Goal: Information Seeking & Learning: Find specific fact

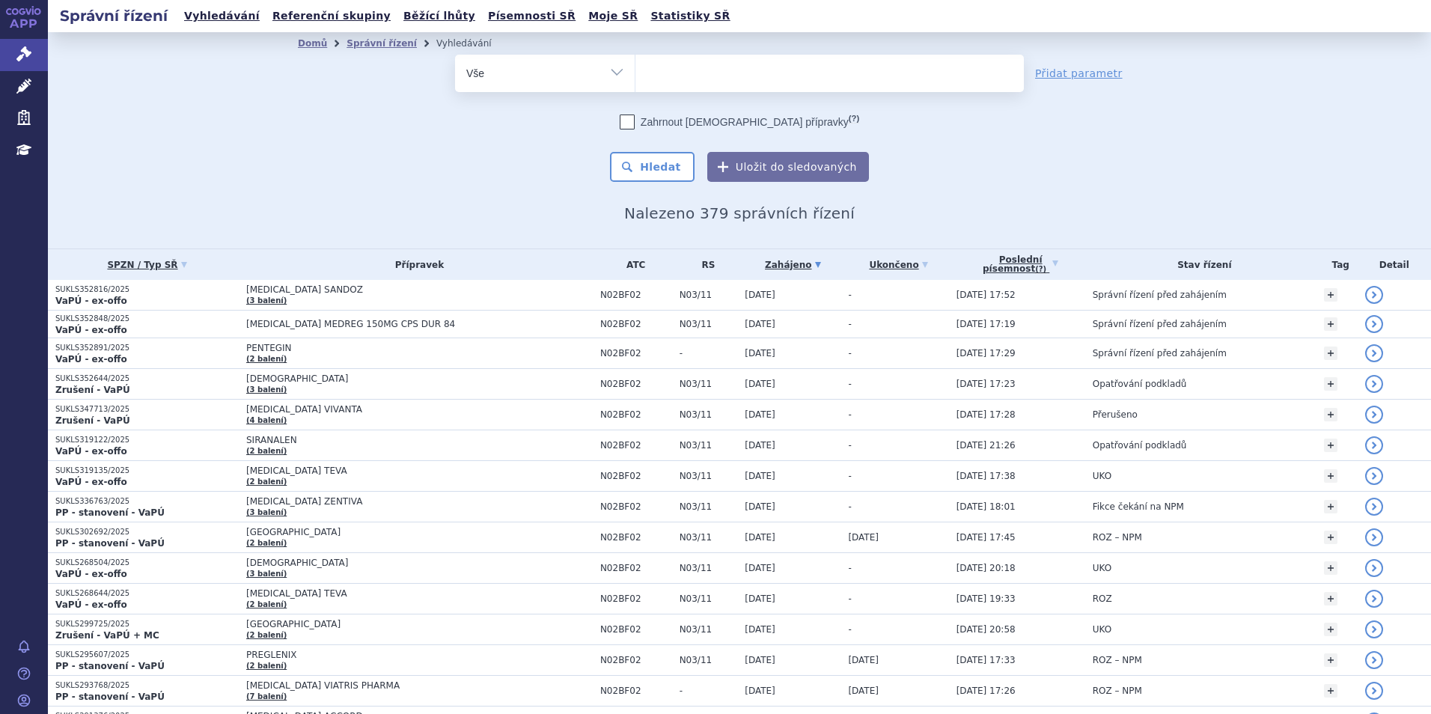
select select
click at [699, 67] on ul at bounding box center [830, 70] width 388 height 31
click at [636, 67] on select "pregabalin" at bounding box center [635, 72] width 1 height 37
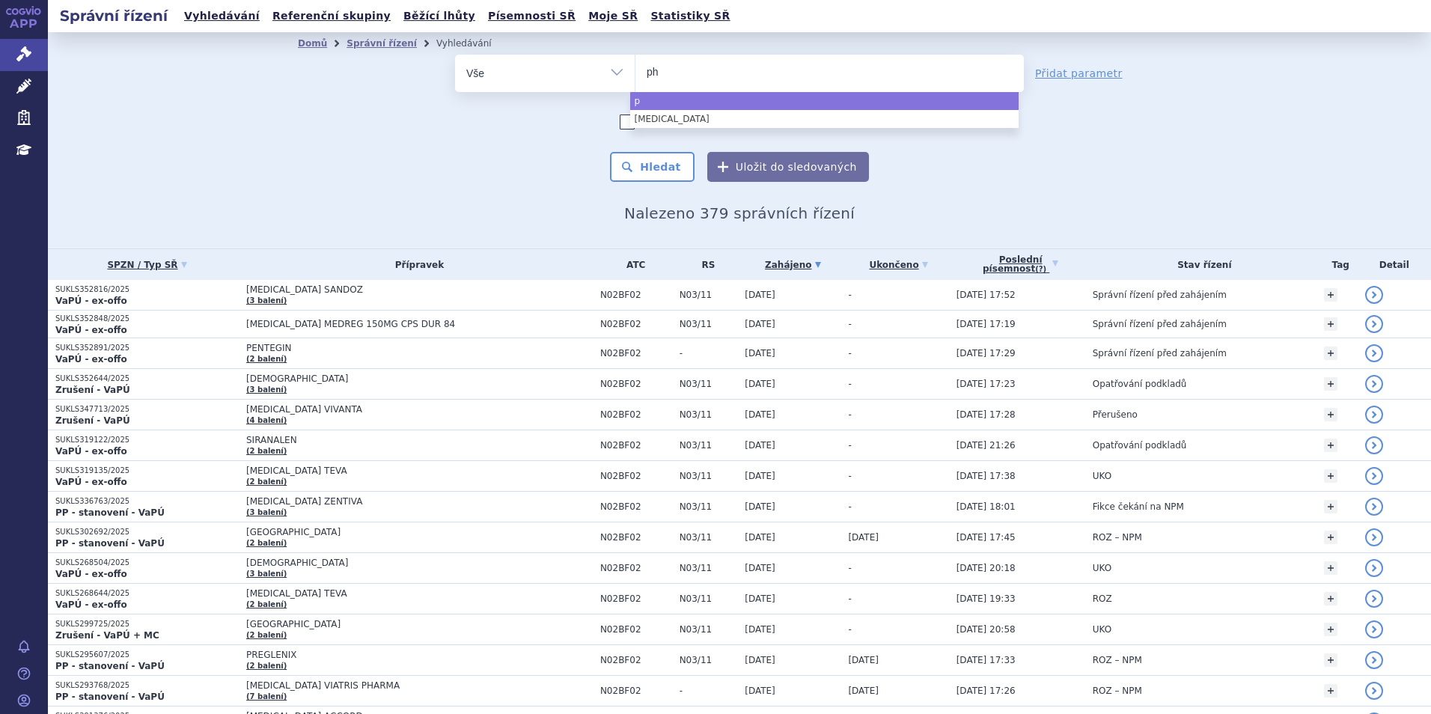
type input "phe"
type input "phes"
type input "phesgo"
select select "phesgo"
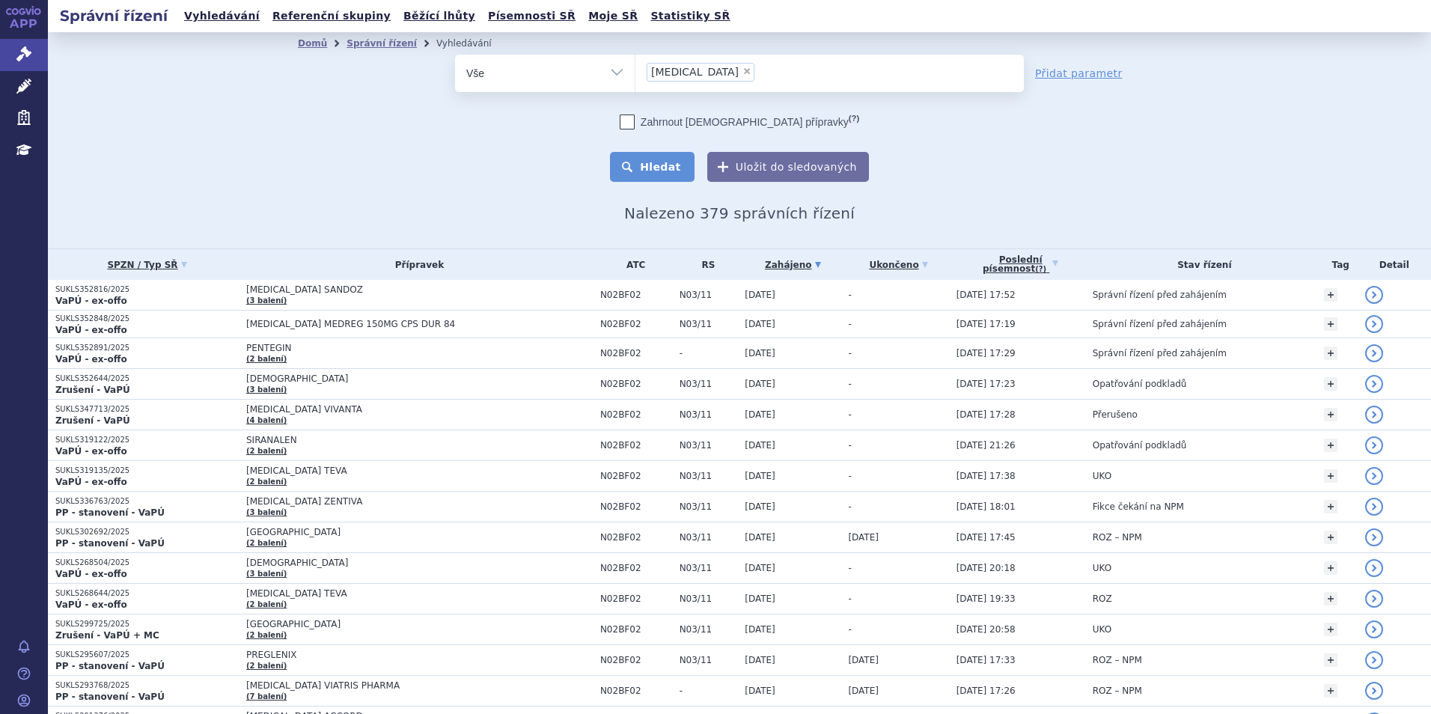
click at [636, 171] on button "Hledat" at bounding box center [652, 167] width 85 height 30
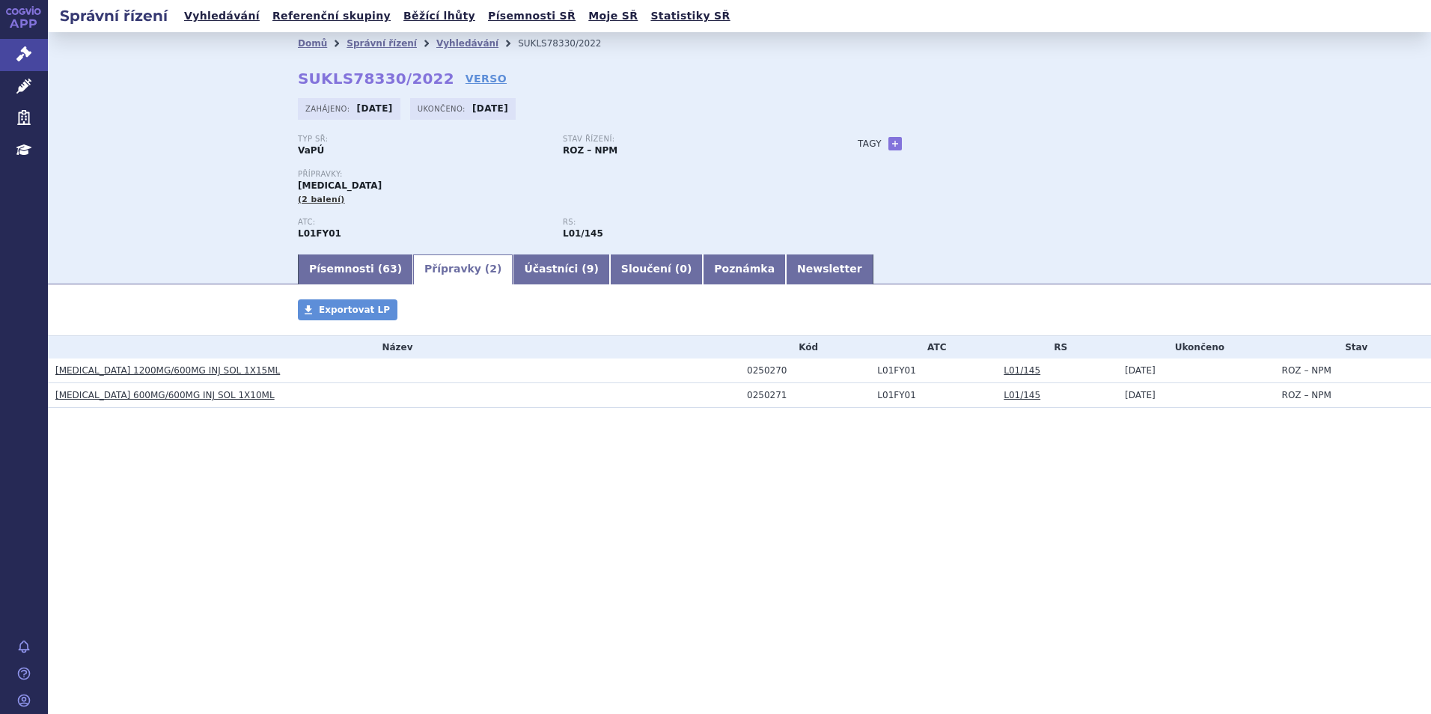
click at [168, 376] on link "PHESGO 1200MG/600MG INJ SOL 1X15ML" at bounding box center [167, 370] width 225 height 10
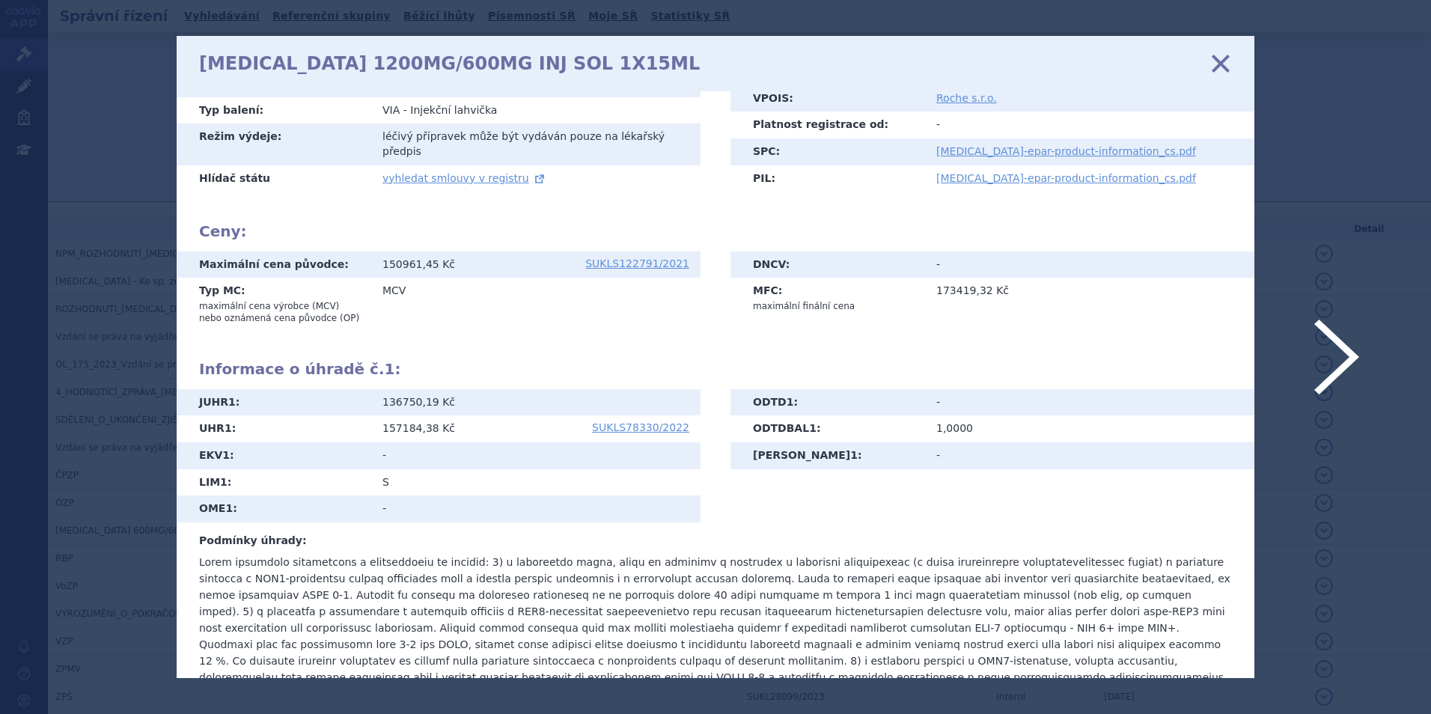
scroll to position [236, 0]
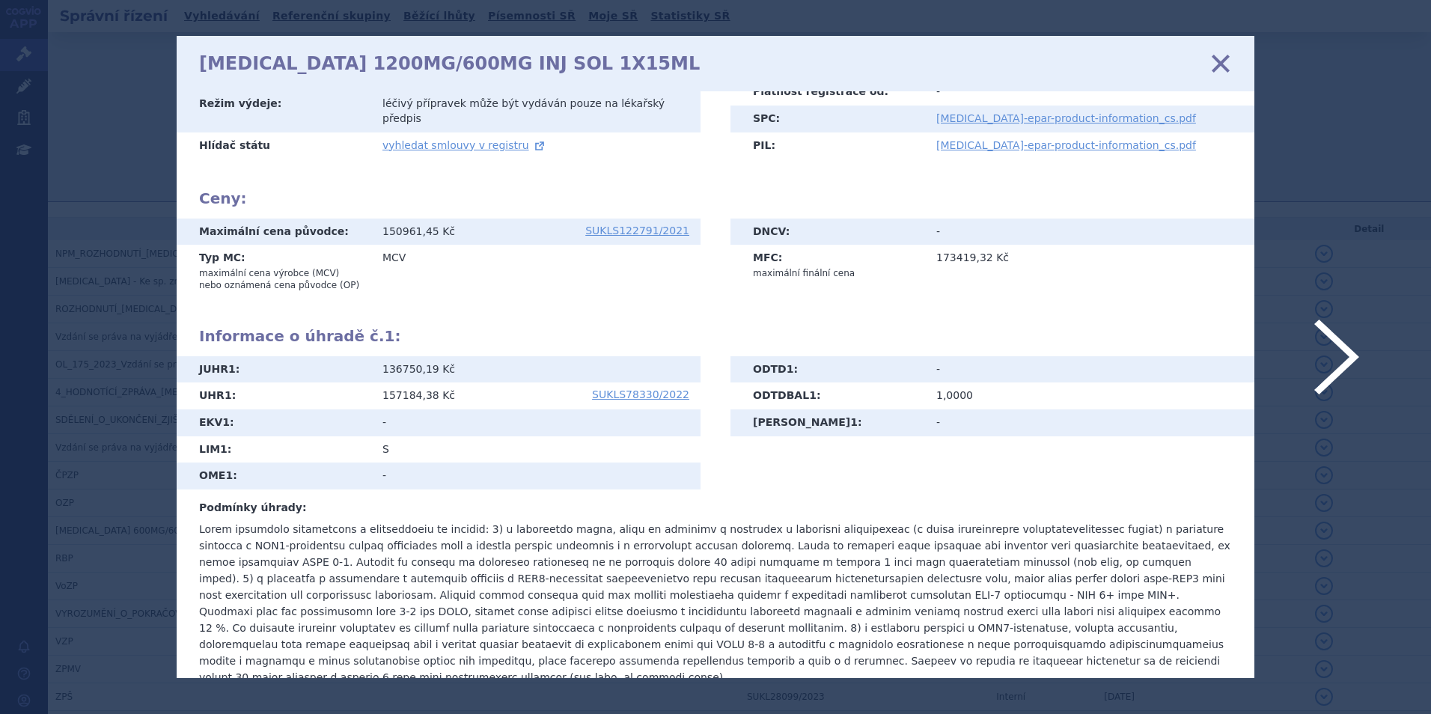
click at [1219, 68] on icon at bounding box center [1220, 62] width 31 height 31
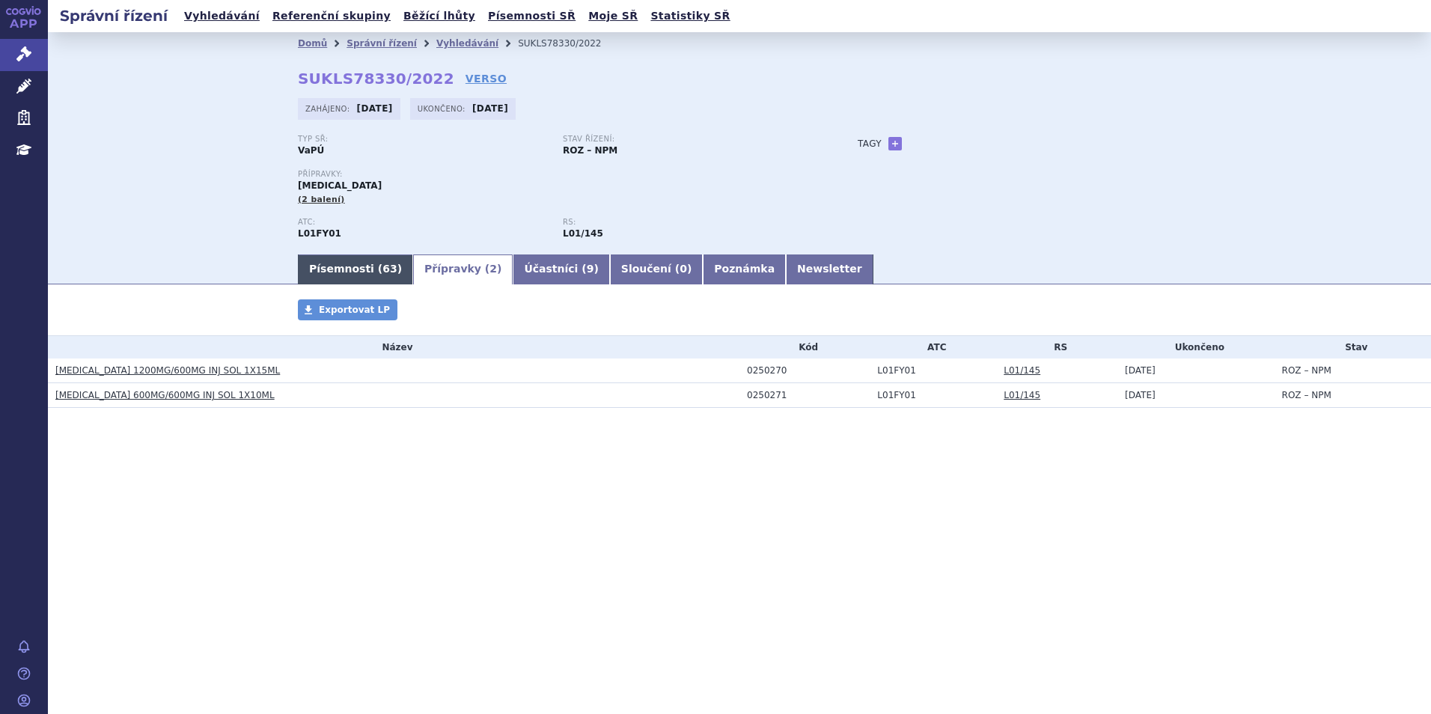
click at [347, 278] on link "Písemnosti ( 63 )" at bounding box center [355, 270] width 115 height 30
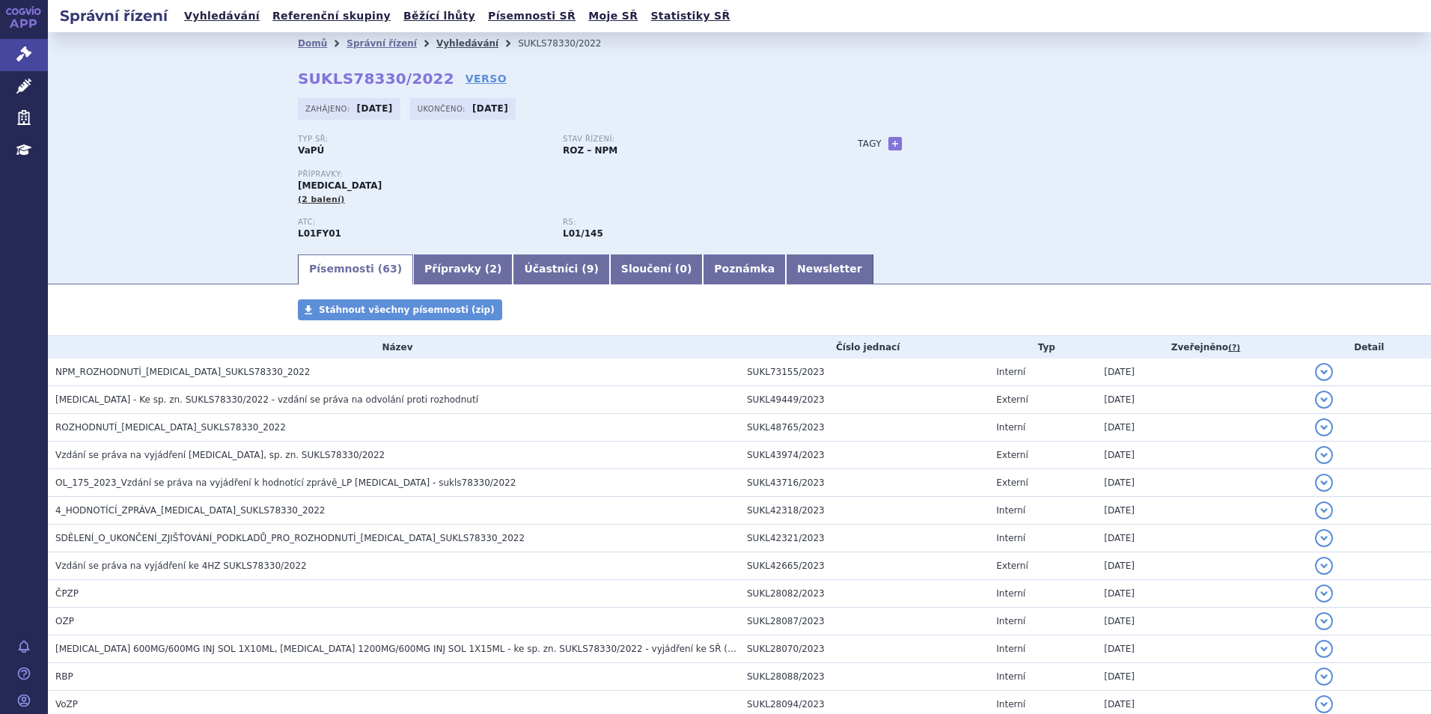
click at [448, 38] on link "Vyhledávání" at bounding box center [467, 43] width 62 height 10
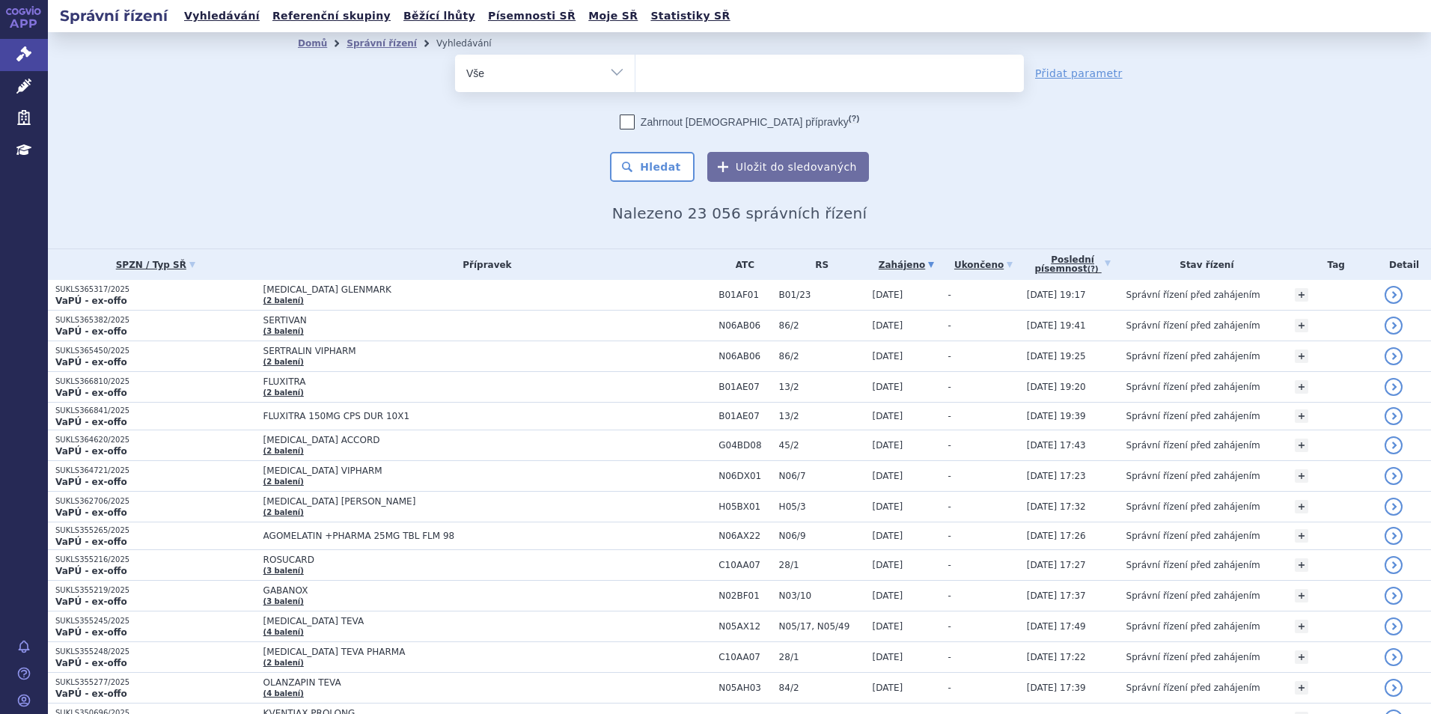
click at [695, 73] on ul at bounding box center [830, 70] width 388 height 31
click at [636, 73] on select at bounding box center [635, 72] width 1 height 37
click at [683, 67] on ul at bounding box center [830, 70] width 388 height 31
click at [636, 67] on select at bounding box center [635, 72] width 1 height 37
type input "sar"
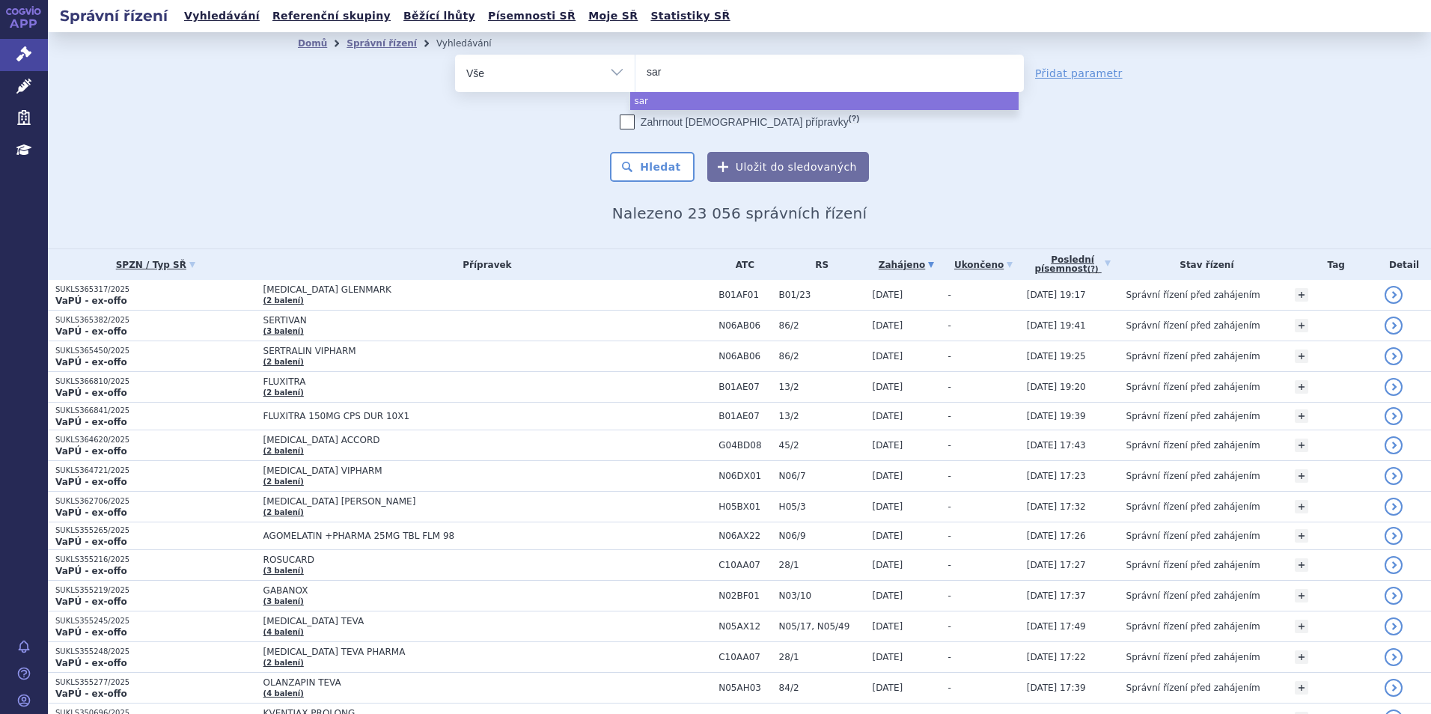
type input "sarc"
type input "sarcli"
type input "[MEDICAL_DATA]"
select select "[MEDICAL_DATA]"
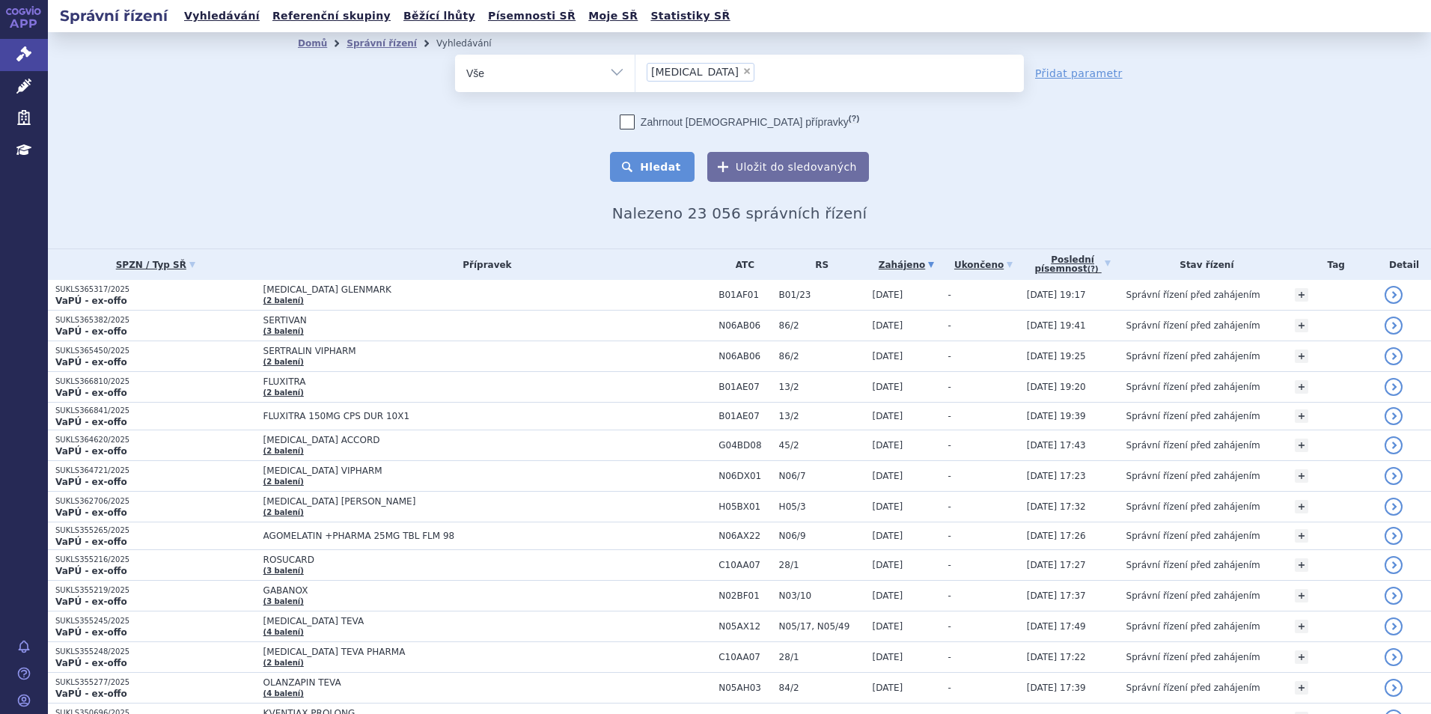
click at [661, 158] on button "Hledat" at bounding box center [652, 167] width 85 height 30
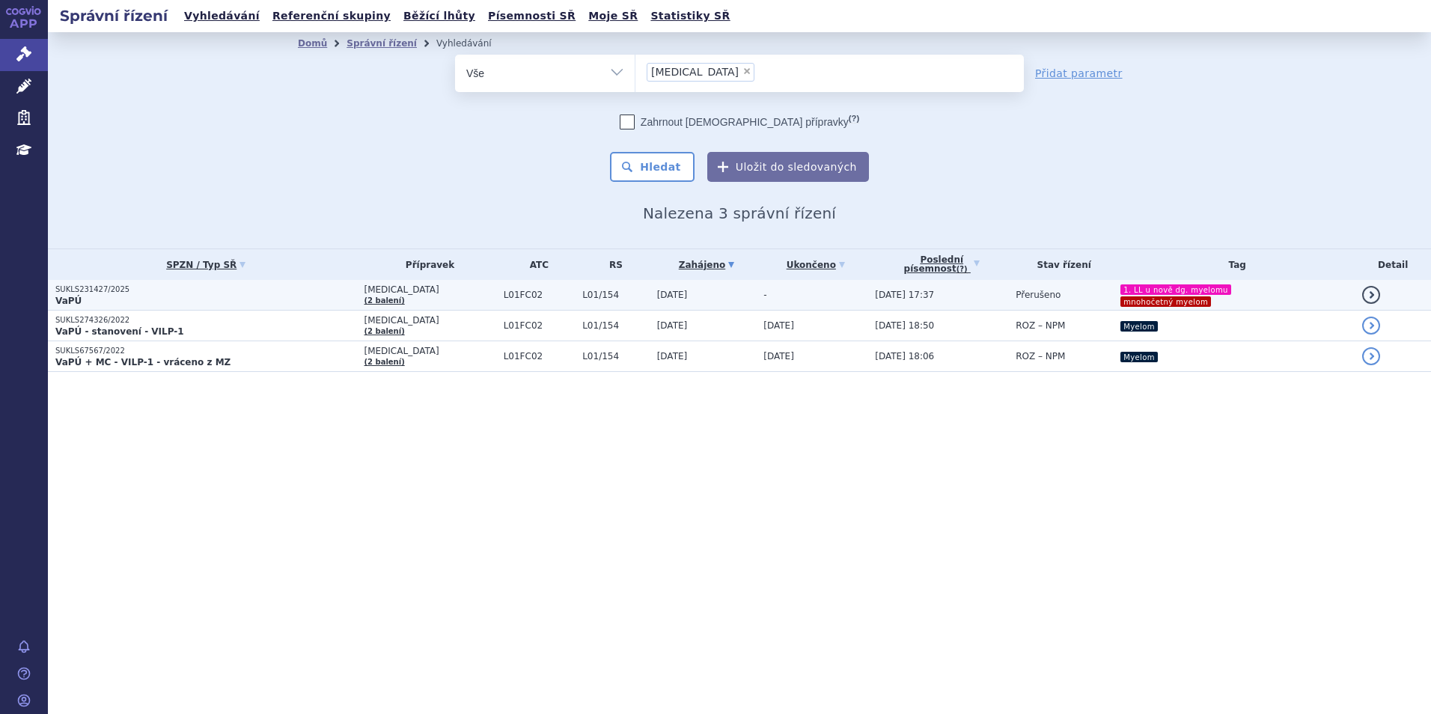
click at [281, 293] on p "SUKLS231427/2025" at bounding box center [205, 289] width 301 height 10
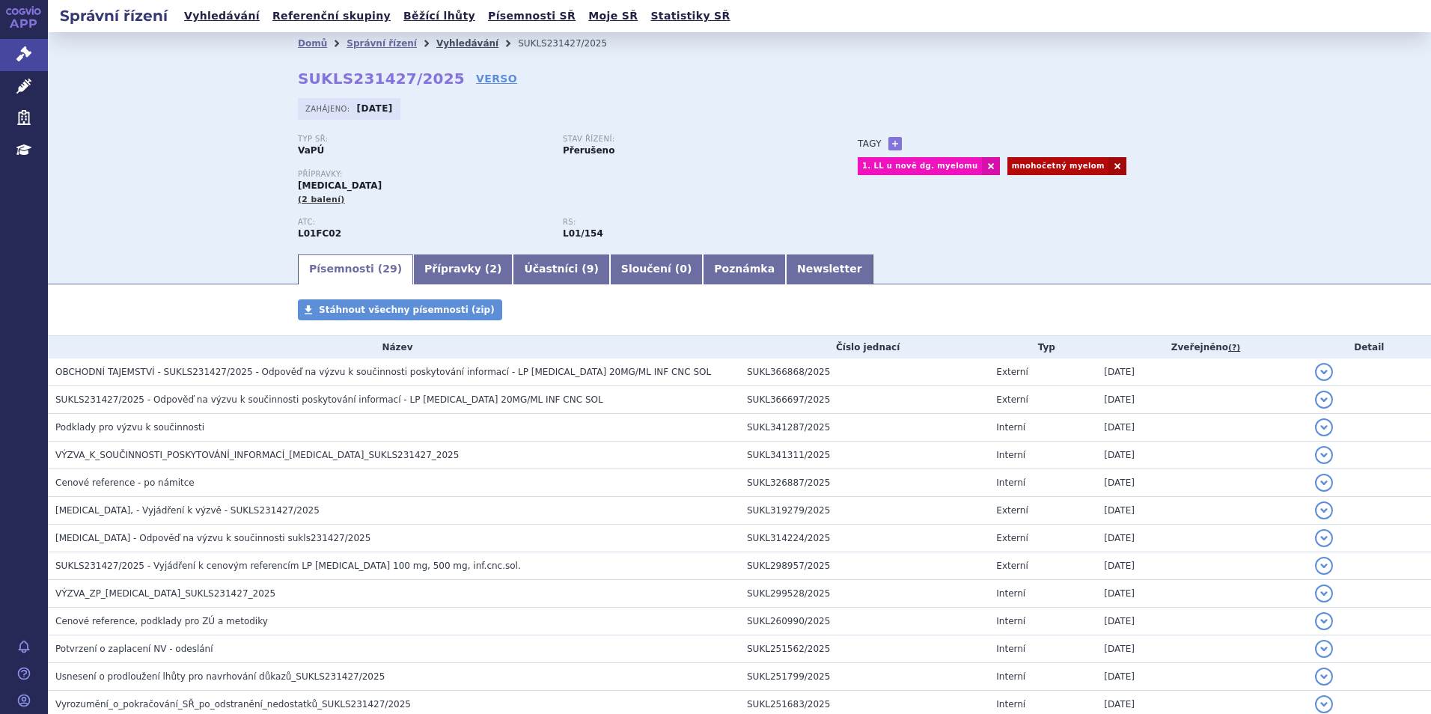
click at [436, 43] on link "Vyhledávání" at bounding box center [467, 43] width 62 height 10
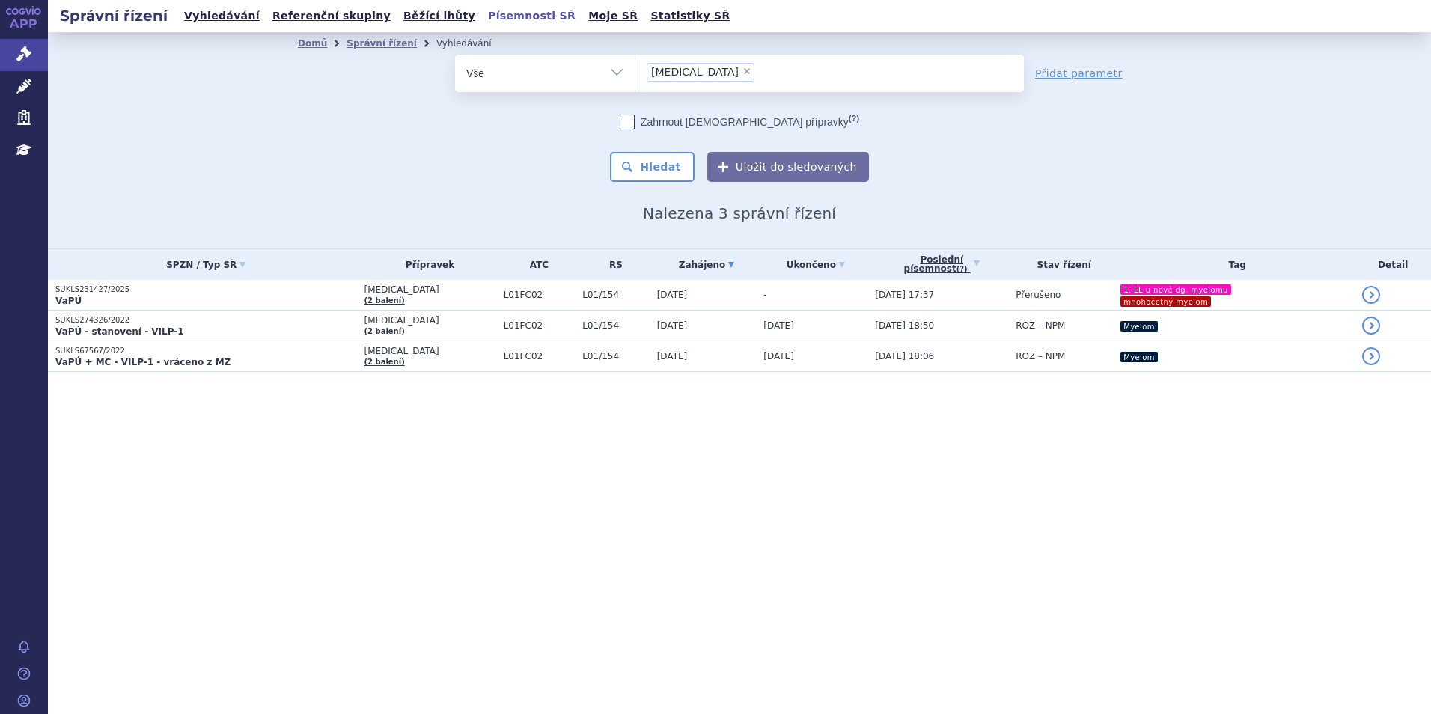
click at [192, 354] on p "SUKLS67567/2022" at bounding box center [205, 351] width 301 height 10
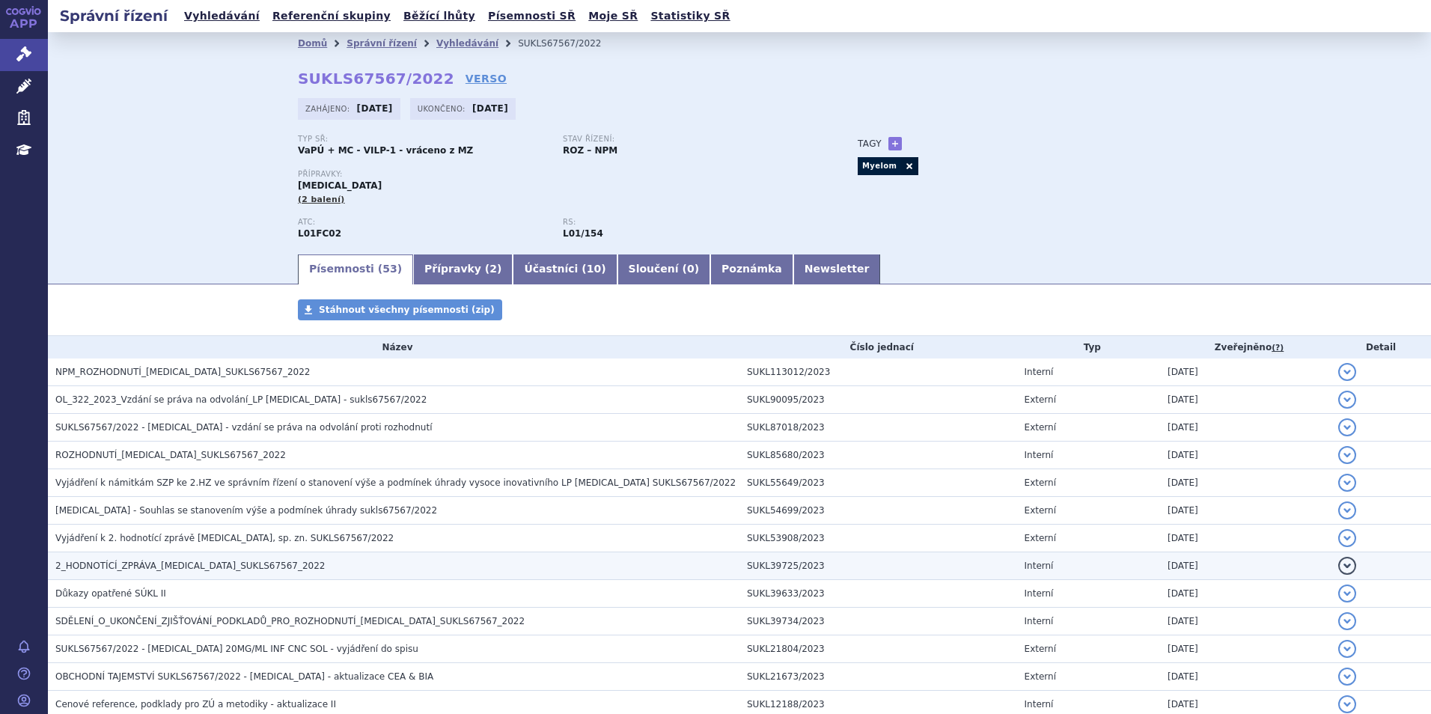
click at [154, 564] on span "2_HODNOTÍCÍ_ZPRÁVA_[MEDICAL_DATA]_SUKLS67567_2022" at bounding box center [190, 566] width 270 height 10
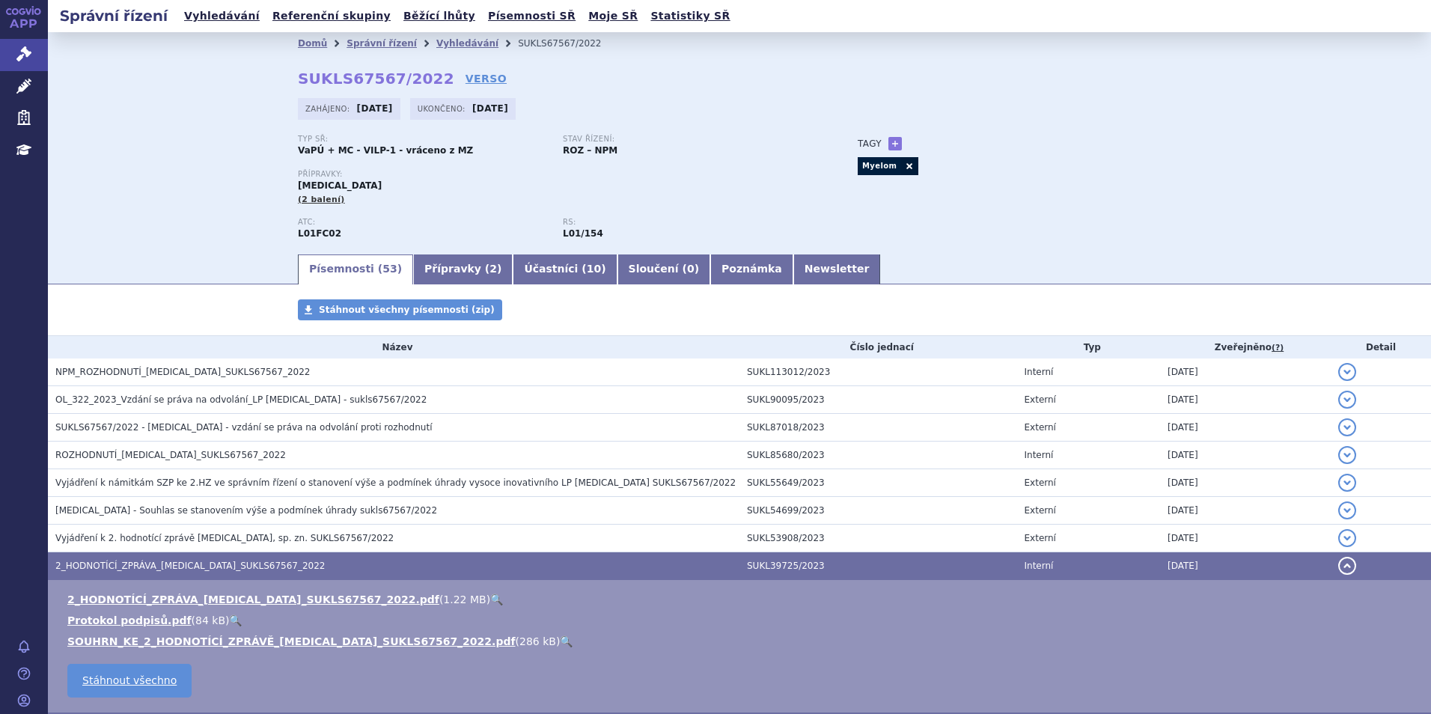
click at [490, 600] on link "🔍" at bounding box center [496, 600] width 13 height 12
